Goal: Complete application form

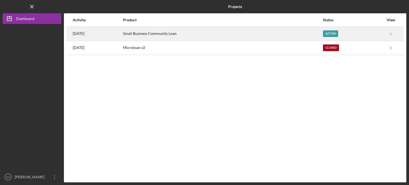
click at [293, 34] on div "Small Business Community Loan" at bounding box center [223, 33] width 200 height 13
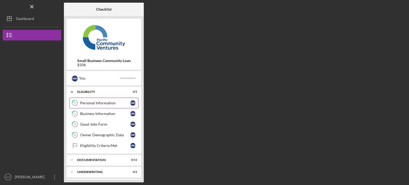
click at [105, 105] on div "Personal Information" at bounding box center [105, 103] width 50 height 4
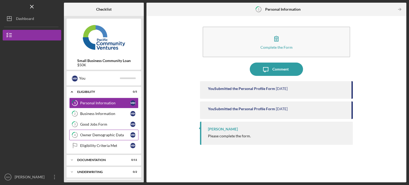
click at [111, 133] on div "Owner Demographic Data" at bounding box center [105, 135] width 50 height 4
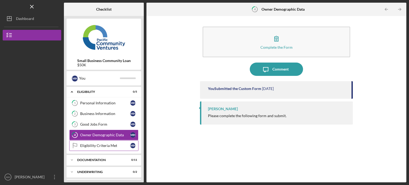
click at [111, 144] on div "Eligibility Criteria Met" at bounding box center [105, 146] width 50 height 4
